Goal: Transaction & Acquisition: Purchase product/service

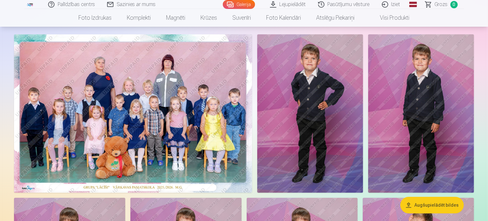
scroll to position [32, 0]
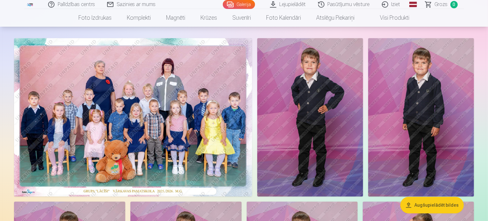
click at [200, 152] on img at bounding box center [133, 117] width 238 height 159
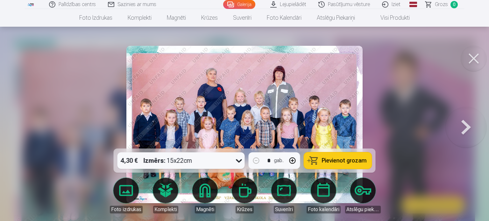
click at [330, 159] on span "Pievienot grozam" at bounding box center [344, 161] width 45 height 6
click at [239, 163] on icon at bounding box center [239, 161] width 10 height 10
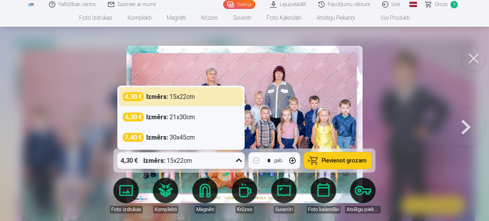
click at [239, 163] on icon at bounding box center [239, 161] width 10 height 10
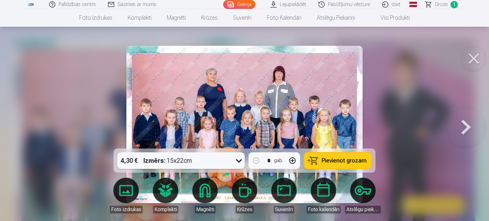
click at [474, 59] on button at bounding box center [473, 58] width 25 height 25
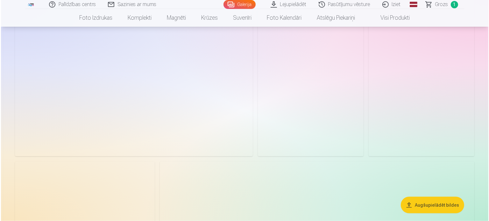
scroll to position [765, 0]
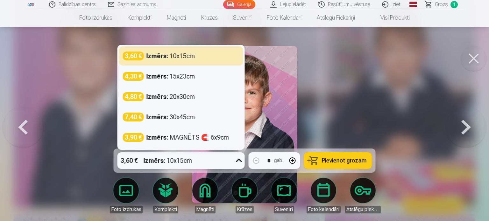
click at [230, 165] on div "3,60 € Izmērs : 10x15cm" at bounding box center [175, 161] width 115 height 17
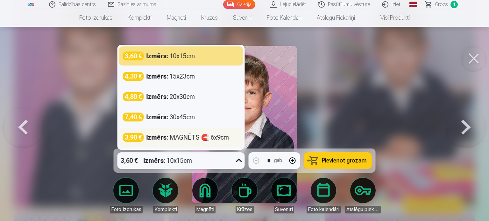
click at [205, 136] on div "Izmērs : MAGNĒTS 🧲 6x9cm" at bounding box center [188, 137] width 83 height 9
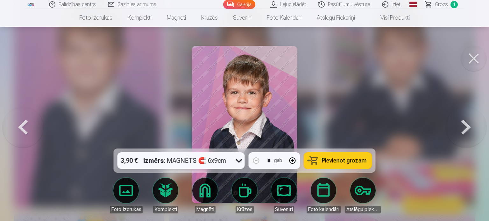
click at [335, 159] on span "Pievienot grozam" at bounding box center [344, 161] width 45 height 6
click at [479, 59] on button at bounding box center [473, 58] width 25 height 25
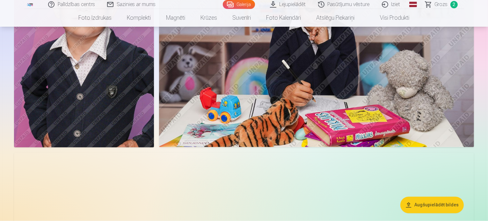
scroll to position [1176, 0]
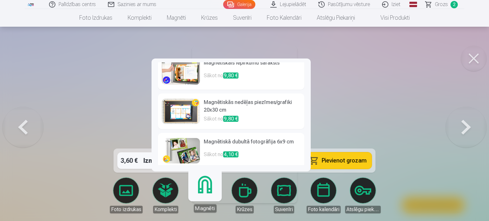
scroll to position [172, 0]
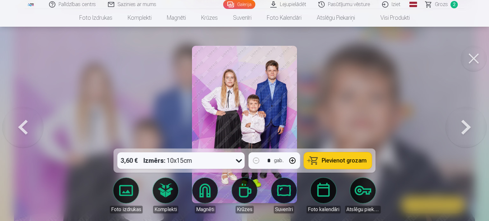
click at [133, 195] on link "Foto izdrukas" at bounding box center [126, 196] width 36 height 36
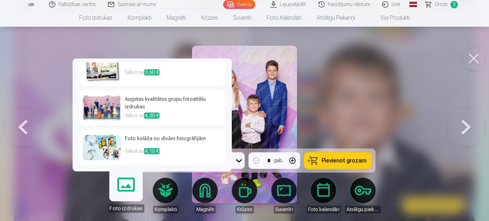
scroll to position [0, 0]
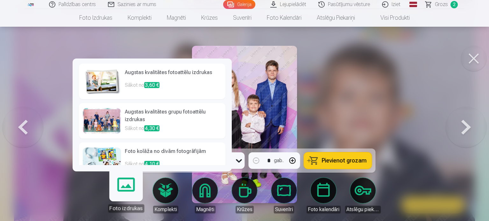
click at [176, 76] on h6 "Augstas kvalitātes fotoattēlu izdrukas" at bounding box center [173, 75] width 97 height 13
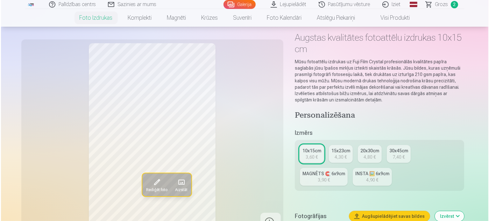
scroll to position [64, 0]
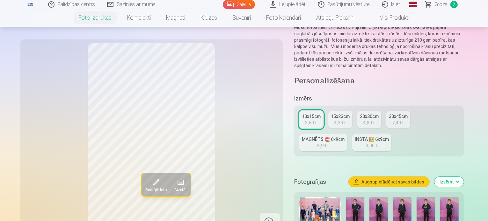
click at [145, 191] on span "Rediģēt foto" at bounding box center [155, 190] width 21 height 5
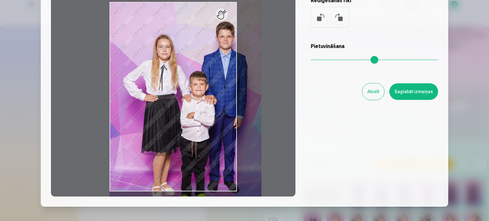
drag, startPoint x: 313, startPoint y: 60, endPoint x: 330, endPoint y: 59, distance: 16.6
click at [330, 59] on input "range" at bounding box center [374, 59] width 127 height 1
click at [340, 18] on button at bounding box center [338, 17] width 15 height 15
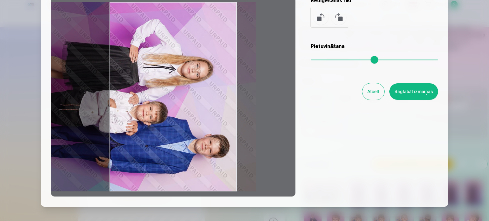
drag, startPoint x: 202, startPoint y: 95, endPoint x: 142, endPoint y: 102, distance: 60.3
click at [142, 102] on div at bounding box center [173, 97] width 245 height 200
click at [322, 17] on button at bounding box center [320, 17] width 15 height 15
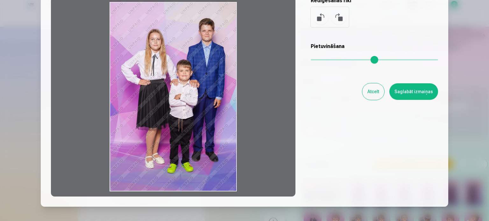
click at [322, 17] on button at bounding box center [320, 17] width 15 height 15
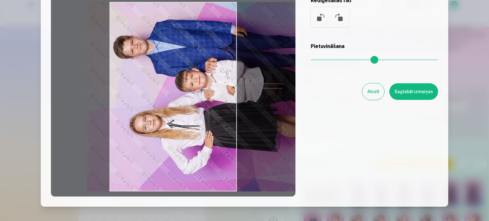
drag, startPoint x: 188, startPoint y: 84, endPoint x: 245, endPoint y: 90, distance: 56.7
click at [245, 90] on div at bounding box center [173, 97] width 245 height 200
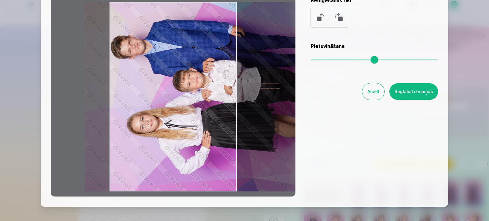
drag, startPoint x: 223, startPoint y: 76, endPoint x: 221, endPoint y: 79, distance: 3.8
click at [221, 79] on div at bounding box center [173, 97] width 245 height 200
drag, startPoint x: 315, startPoint y: 61, endPoint x: 302, endPoint y: 64, distance: 12.7
click at [311, 61] on input "range" at bounding box center [374, 59] width 127 height 1
drag, startPoint x: 185, startPoint y: 97, endPoint x: 185, endPoint y: 101, distance: 4.2
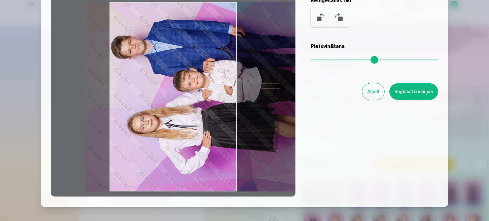
click at [185, 101] on div at bounding box center [173, 97] width 245 height 200
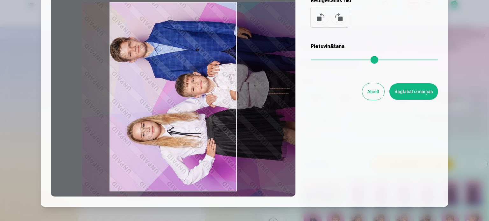
drag, startPoint x: 312, startPoint y: 60, endPoint x: 326, endPoint y: 61, distance: 13.4
click at [326, 61] on input "range" at bounding box center [374, 59] width 127 height 1
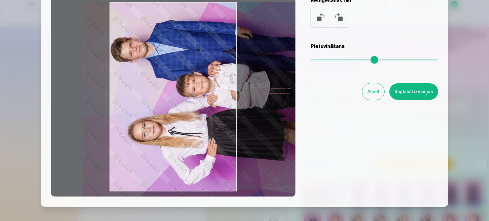
click at [215, 78] on div at bounding box center [173, 97] width 245 height 200
type input "***"
click at [414, 95] on button "Saglabāt izmaiņas" at bounding box center [414, 91] width 49 height 17
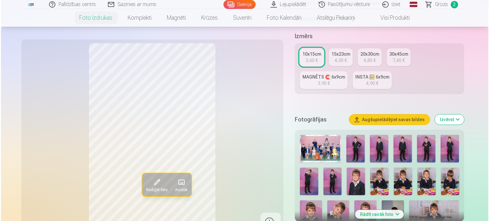
scroll to position [127, 0]
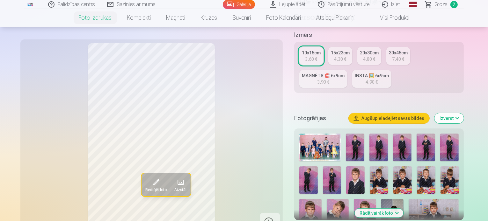
click at [151, 183] on span at bounding box center [156, 182] width 10 height 10
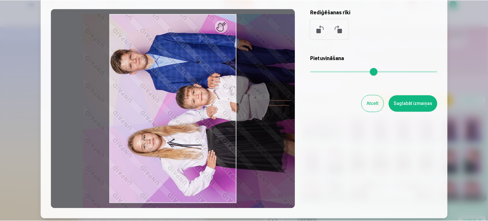
scroll to position [64, 0]
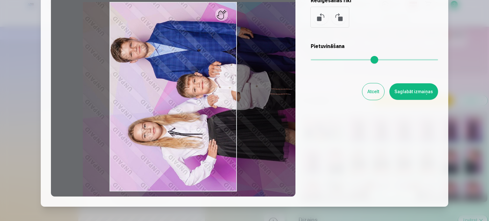
click at [327, 59] on input "range" at bounding box center [374, 59] width 127 height 1
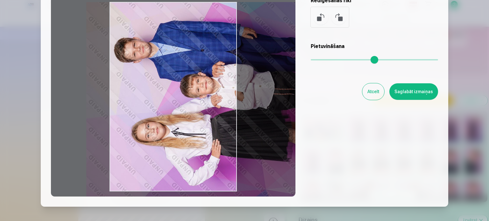
drag, startPoint x: 213, startPoint y: 108, endPoint x: 217, endPoint y: 111, distance: 4.5
click at [217, 111] on div at bounding box center [173, 97] width 245 height 200
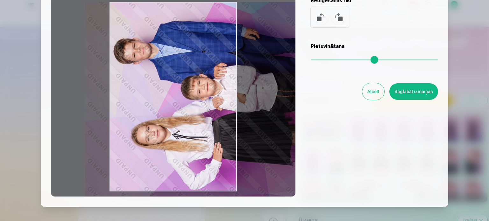
drag, startPoint x: 328, startPoint y: 57, endPoint x: 332, endPoint y: 59, distance: 4.4
click at [332, 59] on input "range" at bounding box center [374, 59] width 127 height 1
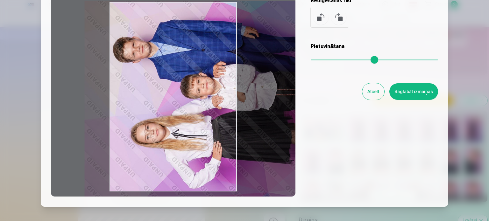
click at [197, 101] on div at bounding box center [173, 97] width 245 height 200
type input "****"
click at [410, 90] on button "Saglabāt izmaiņas" at bounding box center [414, 91] width 49 height 17
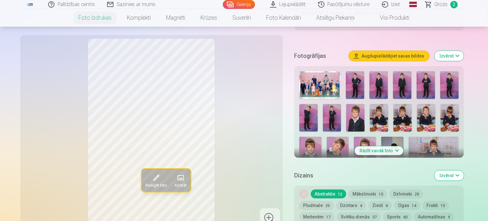
scroll to position [191, 0]
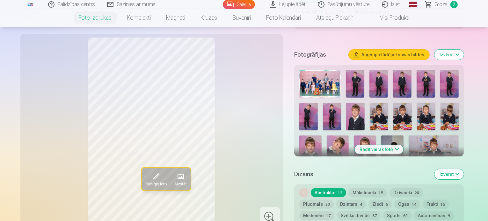
click at [145, 182] on span "Rediģēt foto" at bounding box center [155, 184] width 21 height 5
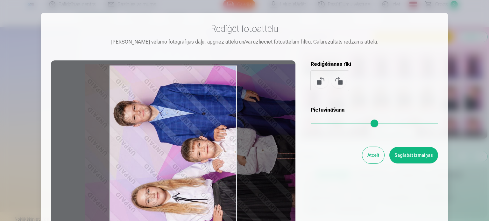
type input "****"
click at [185, 158] on div at bounding box center [173, 161] width 245 height 200
click at [408, 151] on button "Saglabāt izmaiņas" at bounding box center [414, 155] width 49 height 17
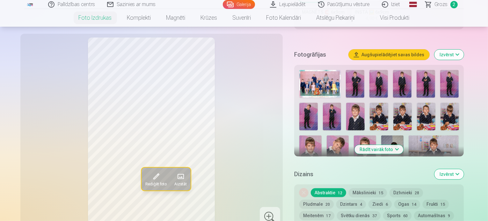
click at [175, 172] on span at bounding box center [180, 177] width 10 height 10
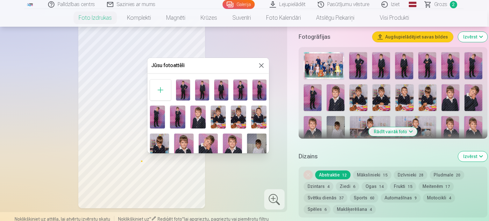
click at [260, 65] on button at bounding box center [262, 66] width 8 height 8
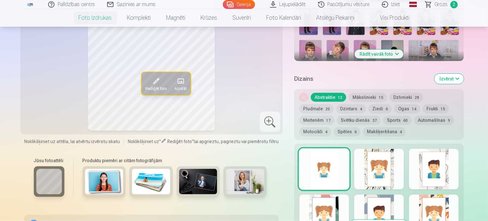
scroll to position [255, 0]
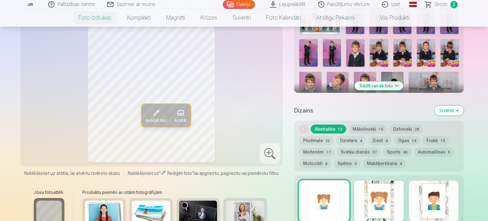
click at [392, 184] on div at bounding box center [379, 201] width 50 height 41
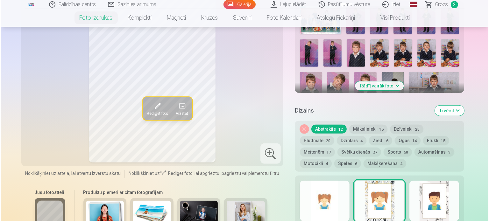
scroll to position [2460, 0]
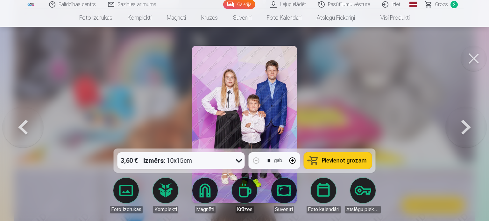
click at [123, 198] on link "Foto izdrukas" at bounding box center [126, 196] width 36 height 36
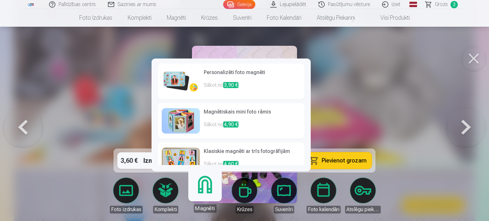
click at [229, 79] on h6 "Personalizēti foto magnēti" at bounding box center [252, 75] width 97 height 13
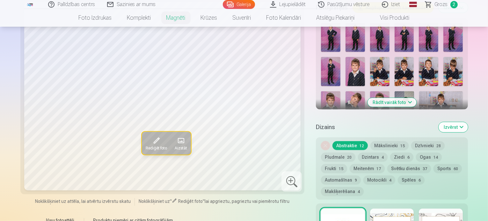
scroll to position [191, 0]
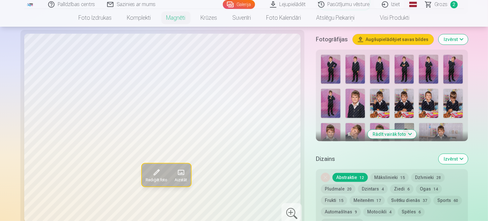
click at [407, 130] on button "Rādīt vairāk foto" at bounding box center [391, 134] width 49 height 9
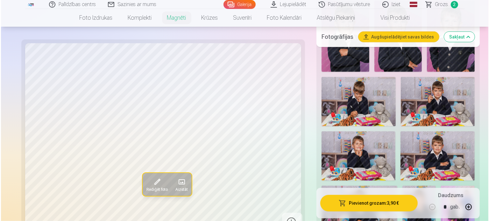
scroll to position [510, 0]
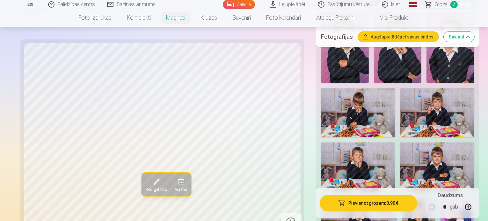
click at [440, 197] on img at bounding box center [457, 222] width 34 height 51
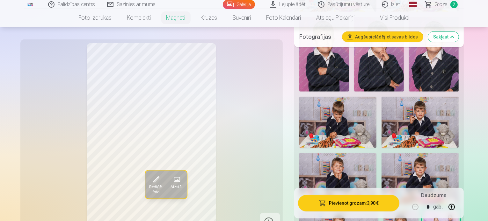
click at [149, 189] on span "Rediģēt foto" at bounding box center [156, 190] width 14 height 10
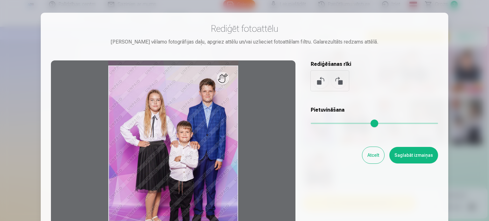
click at [319, 82] on button at bounding box center [320, 80] width 15 height 15
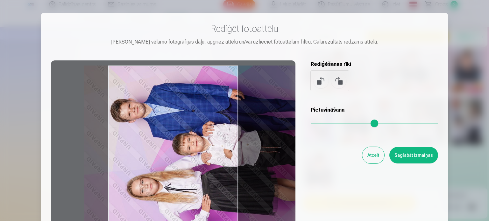
drag, startPoint x: 185, startPoint y: 137, endPoint x: 238, endPoint y: 137, distance: 53.5
click at [238, 137] on div at bounding box center [173, 161] width 245 height 200
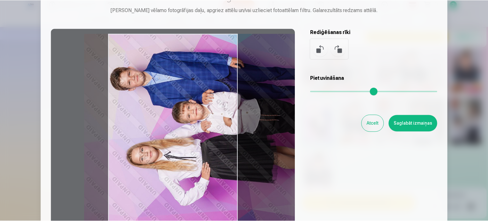
scroll to position [64, 0]
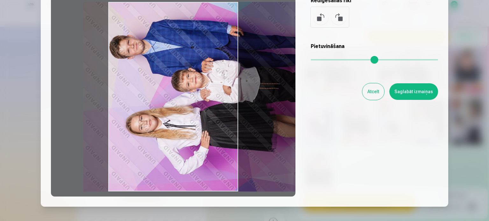
click at [213, 111] on div at bounding box center [173, 97] width 245 height 200
click at [427, 87] on button "Saglabāt izmaiņas" at bounding box center [414, 91] width 49 height 17
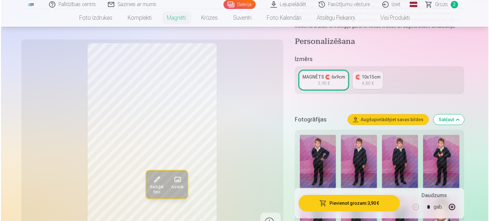
scroll to position [96, 0]
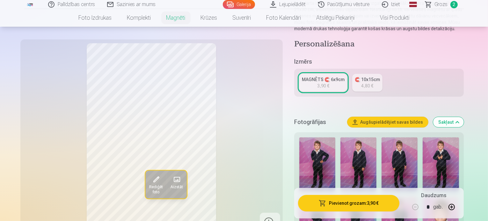
click at [373, 83] on div "4,80 €" at bounding box center [367, 86] width 12 height 6
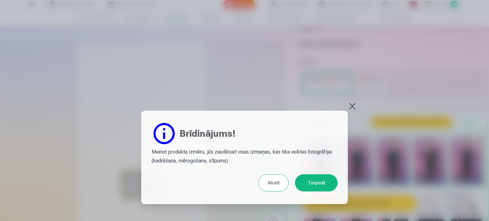
click at [305, 185] on button "Turpināt" at bounding box center [316, 183] width 43 height 17
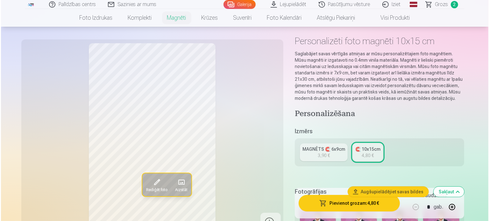
scroll to position [64, 0]
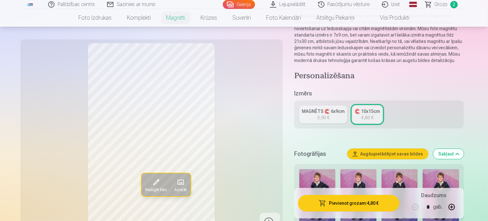
click at [141, 186] on button "Rediģēt foto" at bounding box center [155, 185] width 29 height 23
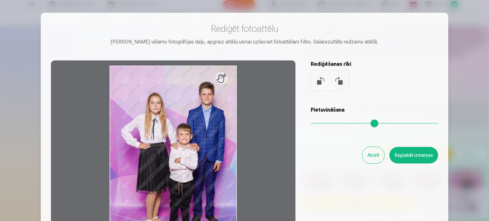
click at [319, 82] on button at bounding box center [320, 80] width 15 height 15
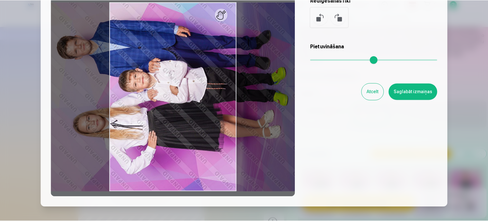
scroll to position [32, 0]
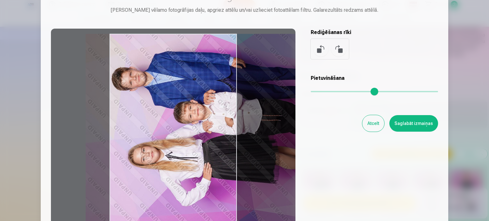
drag, startPoint x: 213, startPoint y: 126, endPoint x: 268, endPoint y: 127, distance: 54.8
click at [268, 127] on div at bounding box center [173, 129] width 245 height 200
click at [406, 127] on button "Saglabāt izmaiņas" at bounding box center [414, 123] width 49 height 17
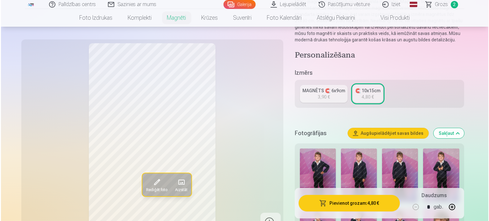
scroll to position [96, 0]
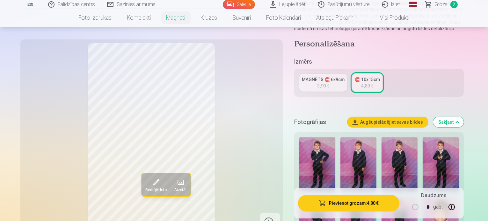
click at [459, 207] on button "button" at bounding box center [451, 207] width 15 height 15
click at [376, 205] on button "Pievienot grozam : 9,60 €" at bounding box center [349, 203] width 102 height 17
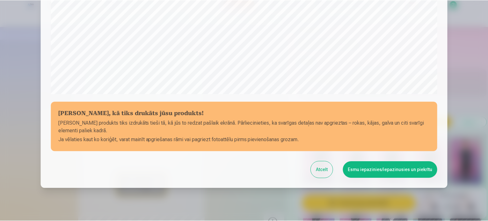
scroll to position [223, 0]
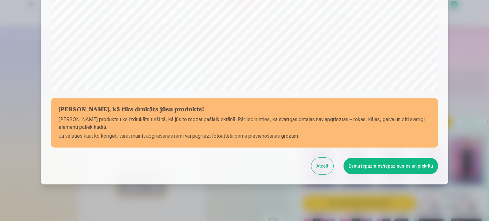
click at [394, 170] on button "Esmu iepazinies/iepazinusies un piekrītu" at bounding box center [391, 166] width 95 height 17
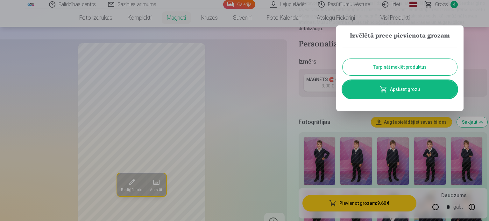
click at [396, 66] on button "Turpināt meklēt produktus" at bounding box center [400, 67] width 115 height 17
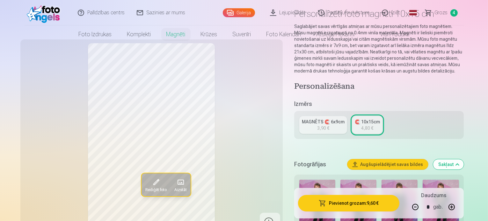
scroll to position [0, 0]
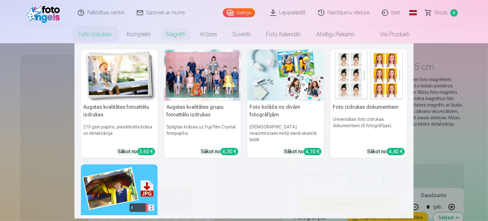
click at [127, 84] on img at bounding box center [119, 75] width 77 height 51
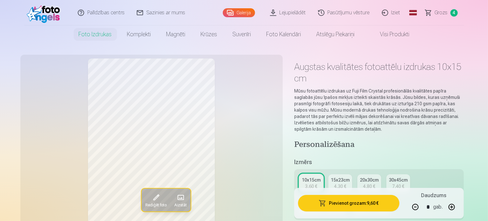
type input "*"
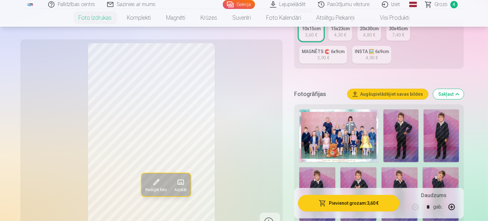
scroll to position [127, 0]
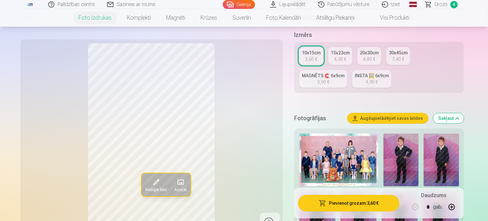
click at [438, 144] on img at bounding box center [440, 160] width 35 height 53
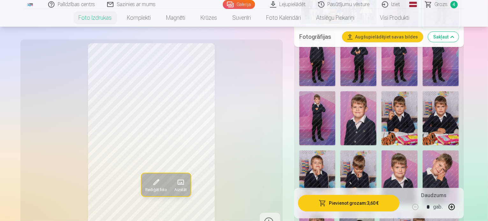
scroll to position [223, 0]
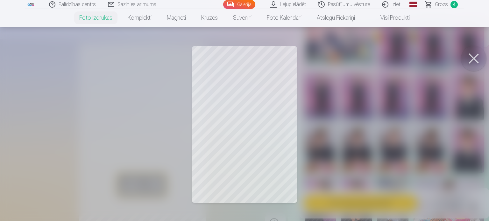
click at [475, 57] on button at bounding box center [473, 58] width 25 height 25
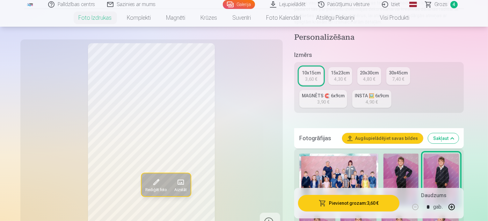
scroll to position [32, 0]
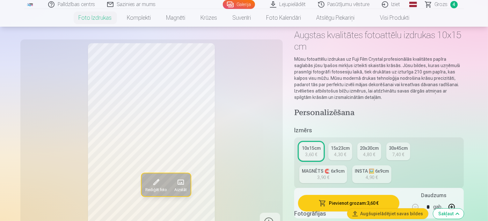
click at [352, 166] on link "INSTA 🖼️ 6x9cm 4,90 €" at bounding box center [371, 175] width 39 height 18
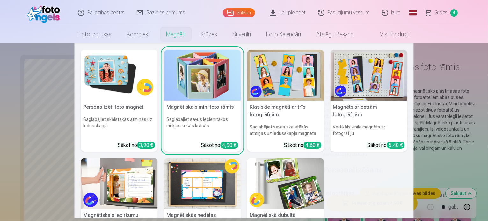
click at [285, 88] on img at bounding box center [285, 75] width 77 height 51
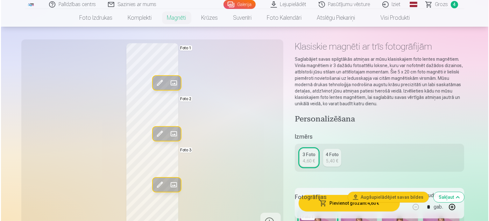
scroll to position [64, 0]
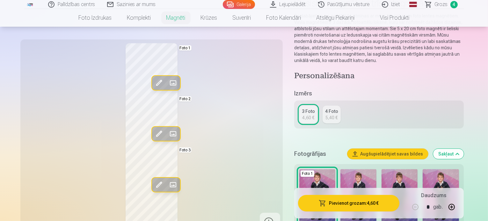
click at [358, 176] on img at bounding box center [358, 196] width 36 height 54
click at [154, 83] on span at bounding box center [159, 83] width 10 height 10
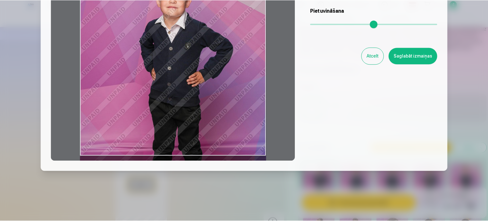
scroll to position [100, 0]
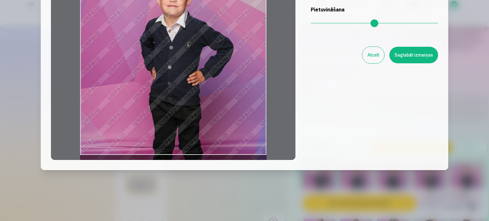
click at [378, 58] on button "Atcelt" at bounding box center [374, 55] width 22 height 17
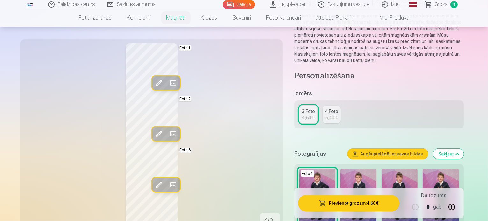
click at [168, 82] on span at bounding box center [173, 83] width 10 height 10
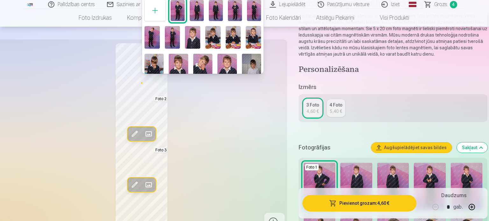
click at [198, 12] on img at bounding box center [197, 10] width 14 height 21
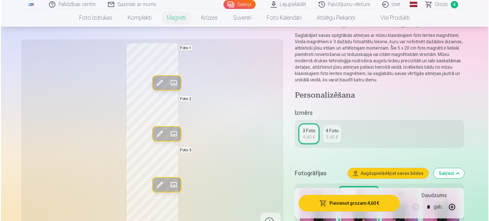
scroll to position [64, 0]
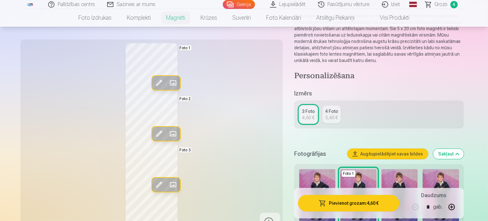
click at [168, 134] on span at bounding box center [173, 134] width 10 height 10
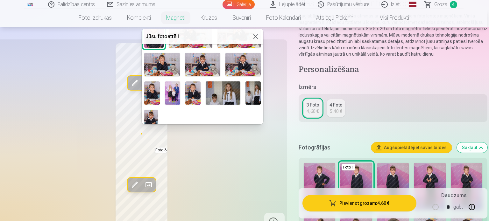
scroll to position [154, 0]
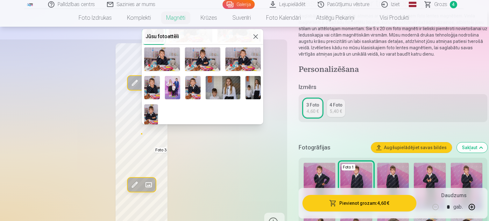
click at [150, 116] on img at bounding box center [151, 114] width 14 height 20
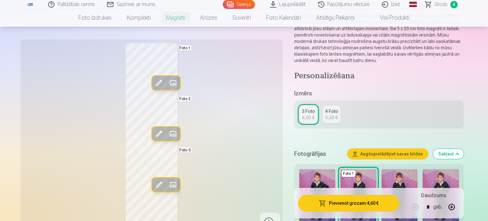
click at [168, 187] on span at bounding box center [173, 185] width 10 height 10
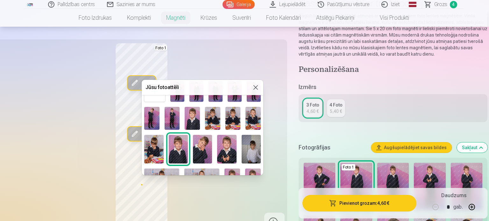
scroll to position [32, 0]
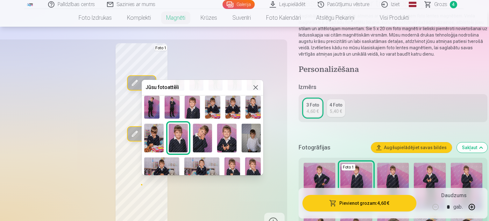
click at [227, 138] on img at bounding box center [226, 138] width 19 height 29
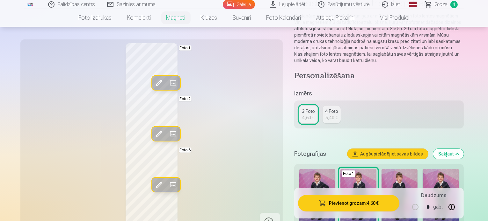
click at [168, 185] on span at bounding box center [173, 185] width 10 height 10
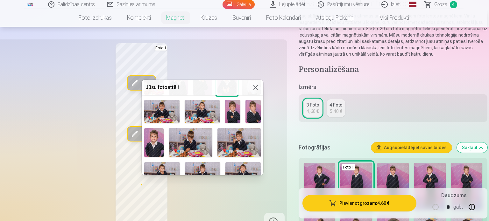
scroll to position [96, 0]
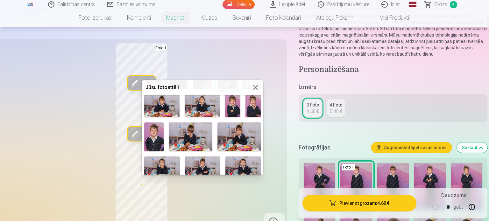
click at [241, 143] on img at bounding box center [240, 137] width 44 height 29
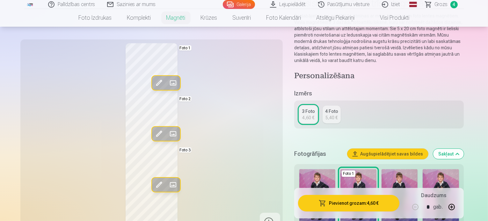
click at [168, 185] on span at bounding box center [173, 185] width 10 height 10
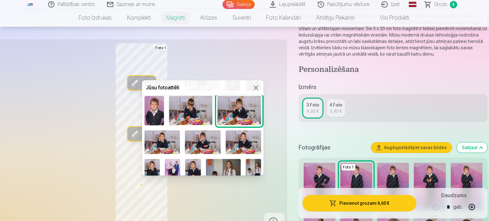
scroll to position [90, 0]
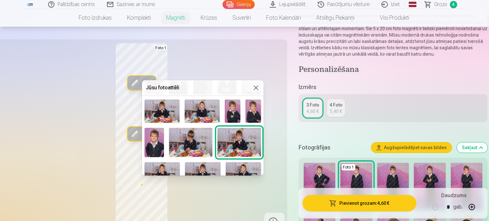
click at [156, 145] on img at bounding box center [154, 142] width 19 height 29
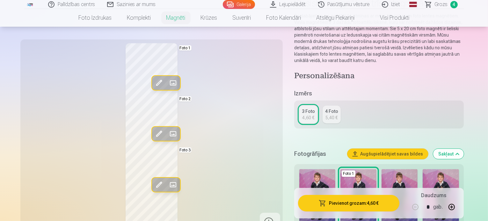
click at [168, 185] on span at bounding box center [173, 185] width 10 height 10
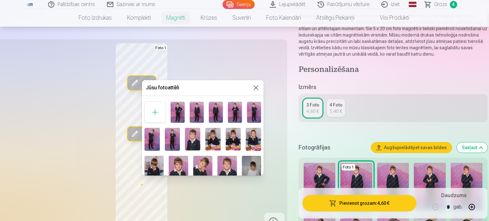
click at [232, 113] on img at bounding box center [235, 112] width 14 height 21
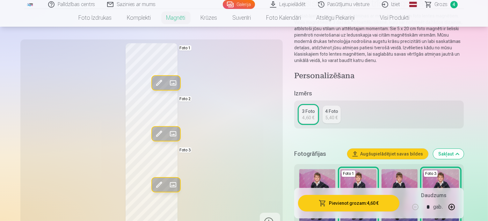
click at [168, 185] on span at bounding box center [173, 185] width 10 height 10
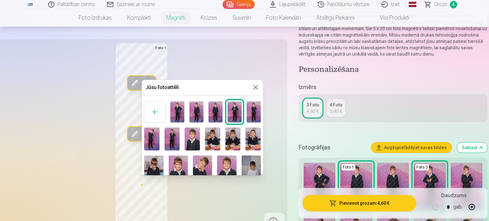
click at [212, 141] on img at bounding box center [212, 139] width 15 height 23
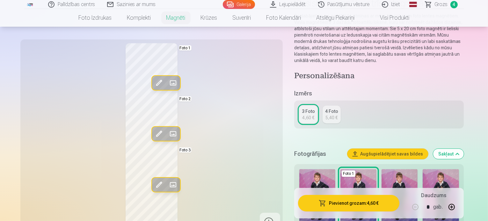
click at [168, 186] on span at bounding box center [173, 185] width 10 height 10
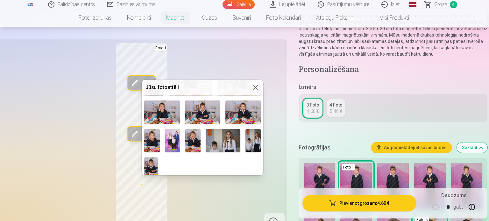
scroll to position [154, 0]
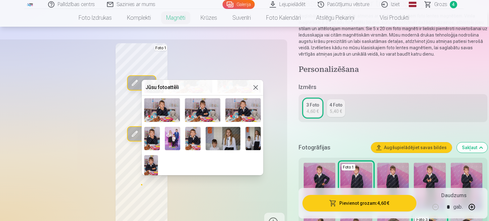
click at [233, 137] on img at bounding box center [223, 138] width 35 height 23
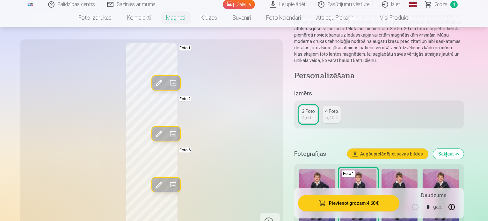
click at [168, 183] on span at bounding box center [173, 185] width 10 height 10
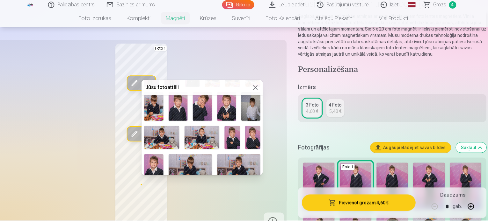
scroll to position [96, 0]
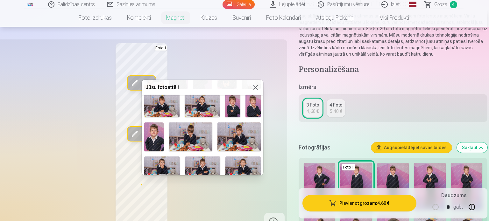
click at [231, 108] on img at bounding box center [233, 105] width 16 height 23
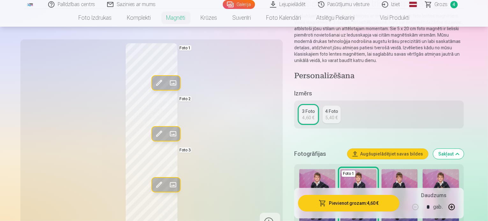
click at [168, 135] on span at bounding box center [173, 134] width 10 height 10
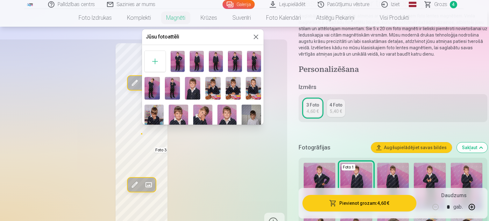
click at [213, 89] on img at bounding box center [212, 88] width 15 height 23
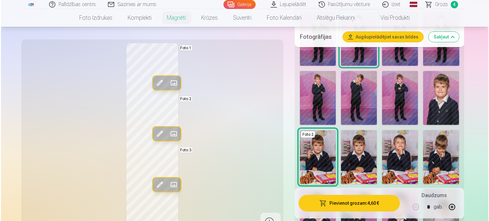
scroll to position [223, 0]
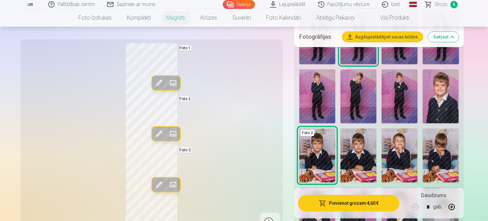
click at [378, 205] on button "Pievienot grozam : 4,60 €" at bounding box center [349, 203] width 102 height 17
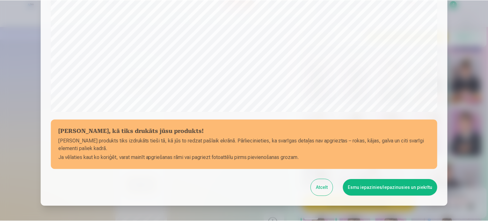
scroll to position [237, 0]
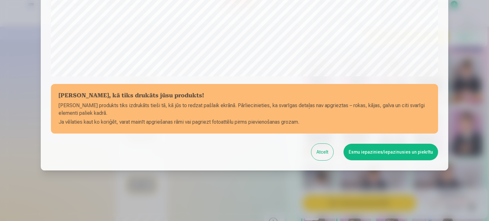
click at [389, 152] on button "Esmu iepazinies/iepazinusies un piekrītu" at bounding box center [391, 152] width 95 height 17
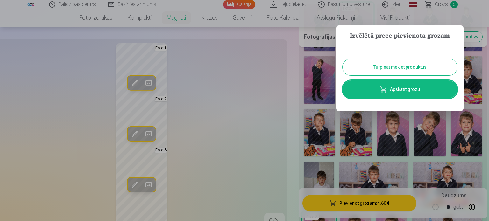
click at [414, 90] on link "Apskatīt grozu" at bounding box center [400, 90] width 115 height 18
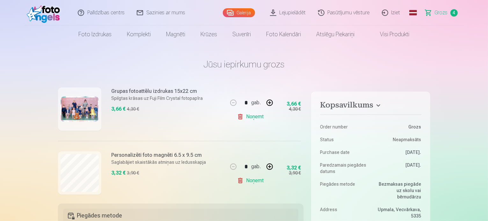
scroll to position [96, 0]
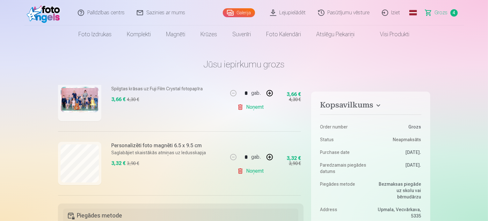
click at [267, 158] on button "button" at bounding box center [269, 157] width 15 height 15
type input "*"
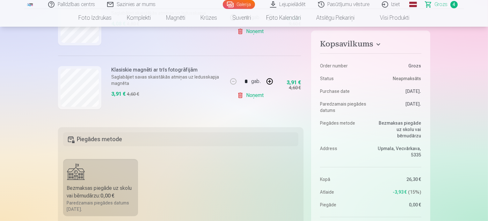
scroll to position [159, 0]
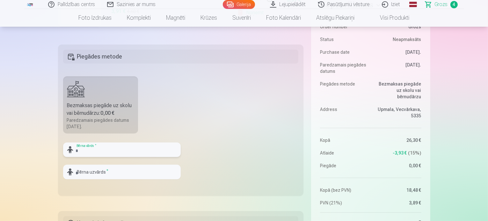
click at [114, 151] on input "text" at bounding box center [122, 150] width 118 height 15
type input "*"
type input "*******"
click at [103, 175] on input "text" at bounding box center [122, 172] width 118 height 15
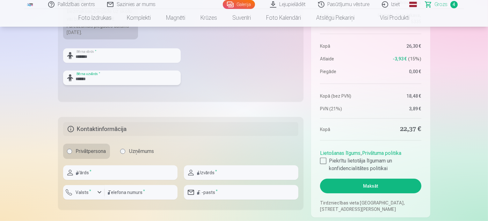
scroll to position [255, 0]
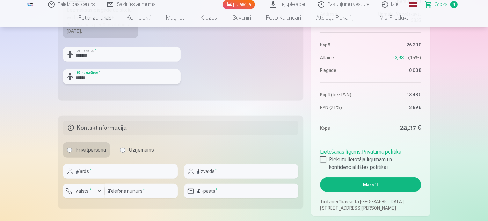
type input "******"
click at [99, 177] on input "text" at bounding box center [120, 171] width 114 height 15
type input "*****"
click at [205, 174] on input "text" at bounding box center [241, 171] width 114 height 15
type input "*****"
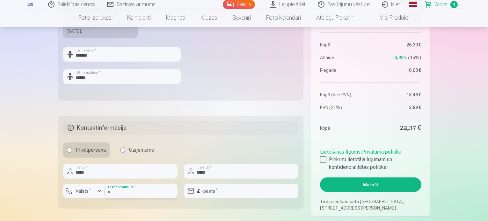
click at [157, 193] on input "number" at bounding box center [140, 191] width 73 height 15
type input "********"
click at [92, 193] on label "Valsts *" at bounding box center [83, 191] width 21 height 6
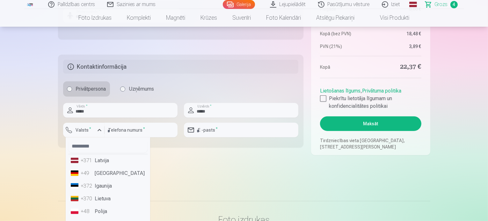
scroll to position [319, 0]
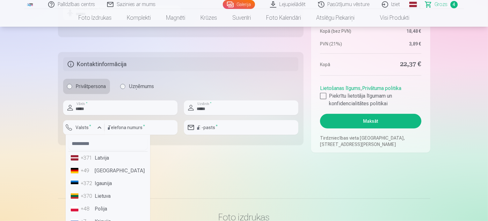
click at [108, 161] on li "+371 Latvija" at bounding box center [107, 158] width 79 height 13
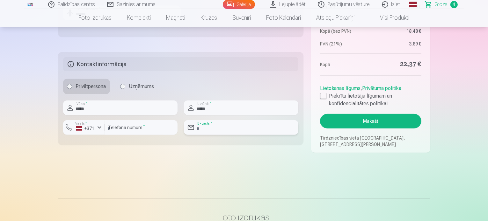
click at [217, 127] on input "email" at bounding box center [241, 127] width 114 height 15
type input "**********"
click at [324, 97] on div at bounding box center [323, 96] width 6 height 6
click at [366, 123] on button "Maksāt" at bounding box center [370, 121] width 101 height 15
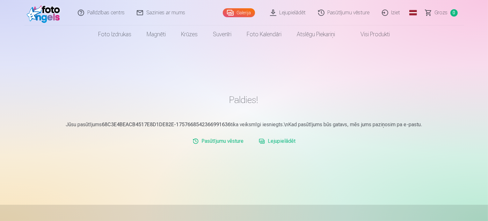
click at [396, 13] on link "Iziet" at bounding box center [391, 12] width 31 height 25
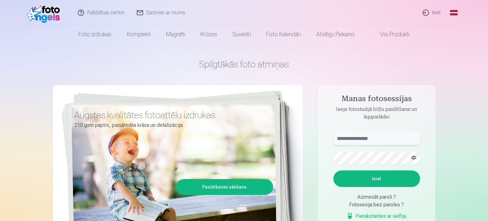
click at [371, 139] on input "text" at bounding box center [376, 139] width 87 height 13
type input "**********"
click at [385, 184] on button "Ieiet" at bounding box center [376, 179] width 87 height 17
